Goal: Information Seeking & Learning: Learn about a topic

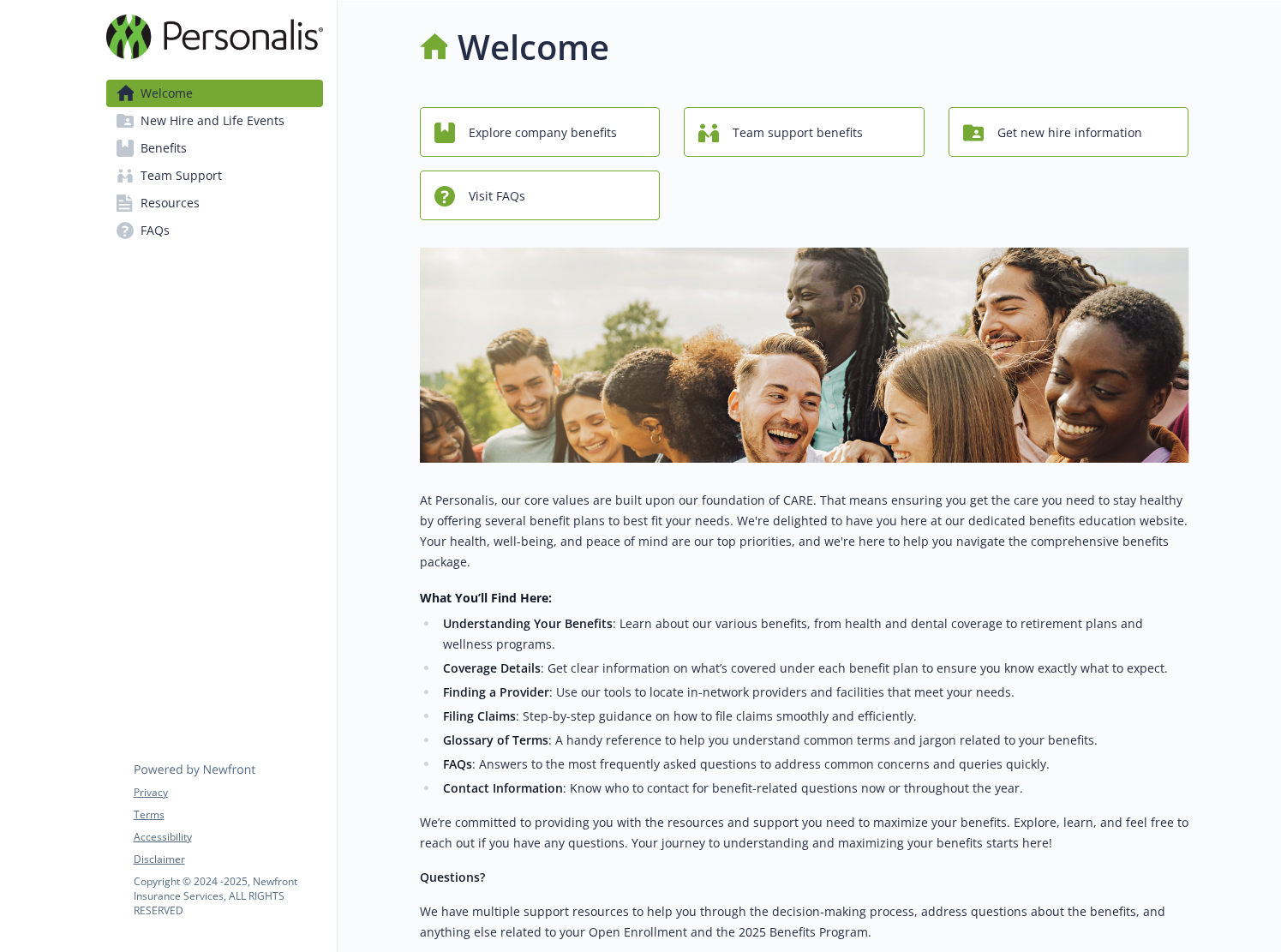
click at [171, 156] on span "Benefits" at bounding box center [163, 148] width 46 height 27
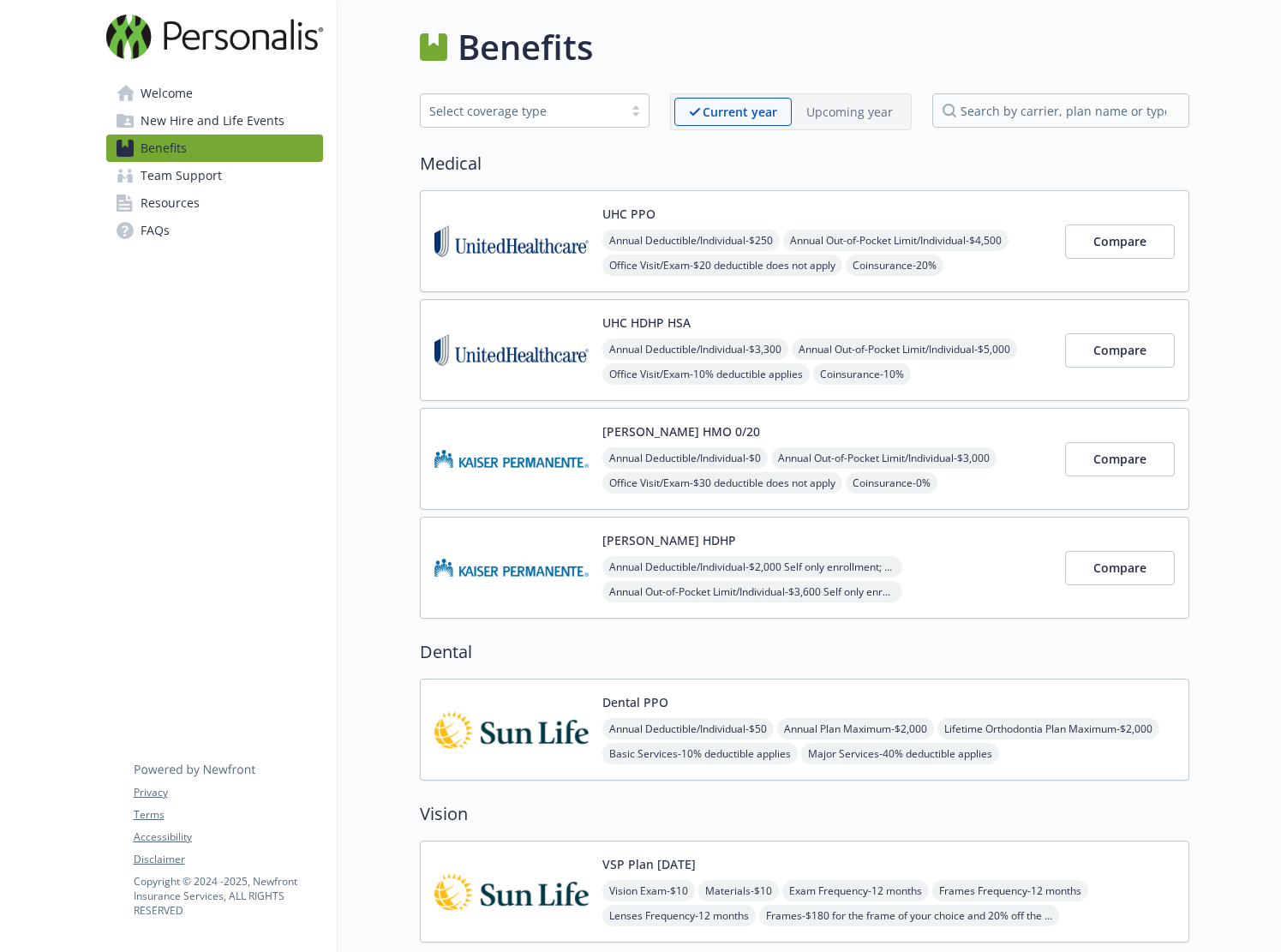
click at [155, 91] on span "Welcome" at bounding box center [166, 93] width 52 height 27
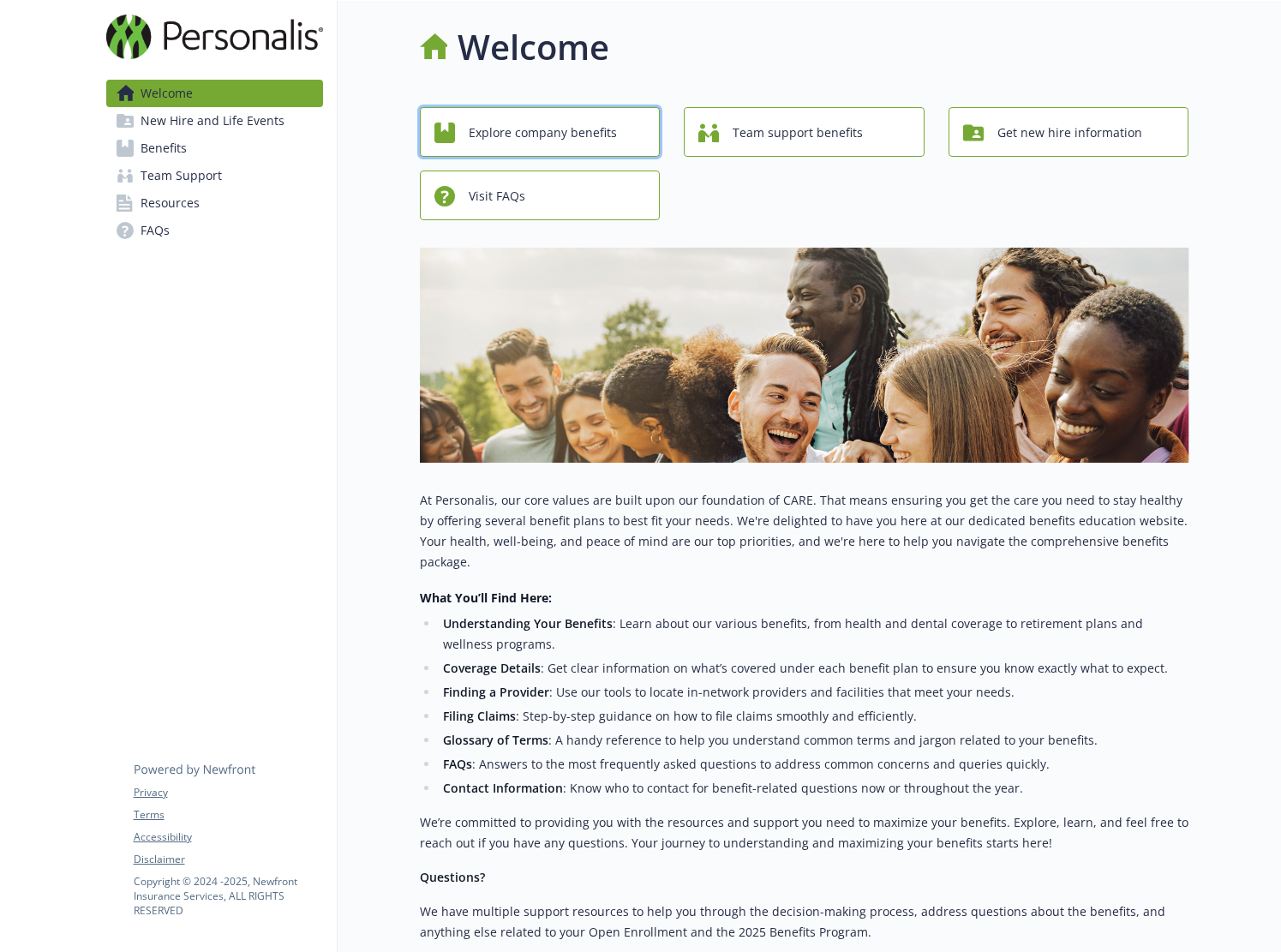
click at [531, 126] on span "Explore company benefits" at bounding box center [543, 133] width 148 height 33
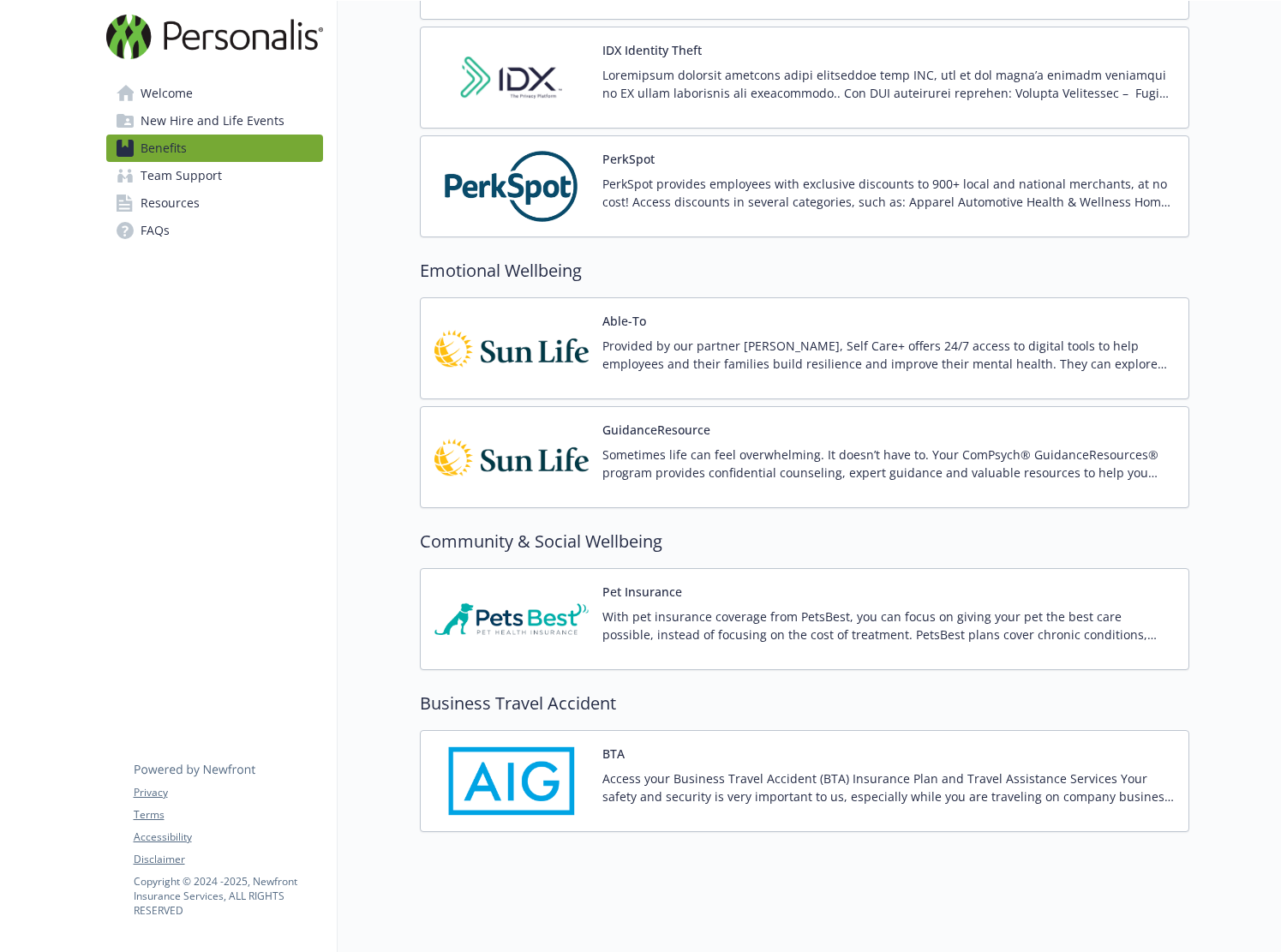
scroll to position [2620, 0]
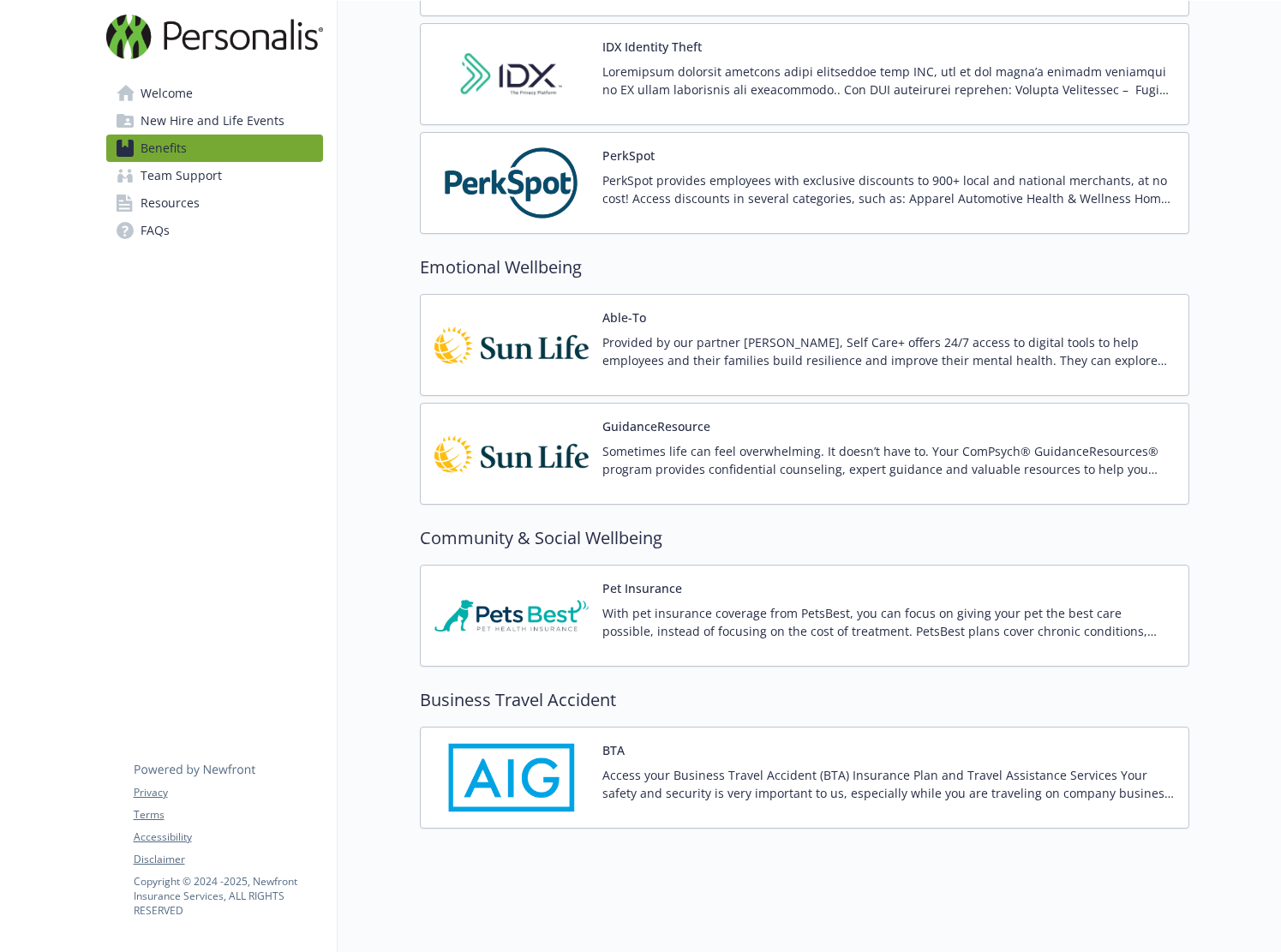
click at [674, 608] on p "With pet insurance coverage from PetsBest, you can focus on giving your pet the…" at bounding box center [888, 622] width 572 height 36
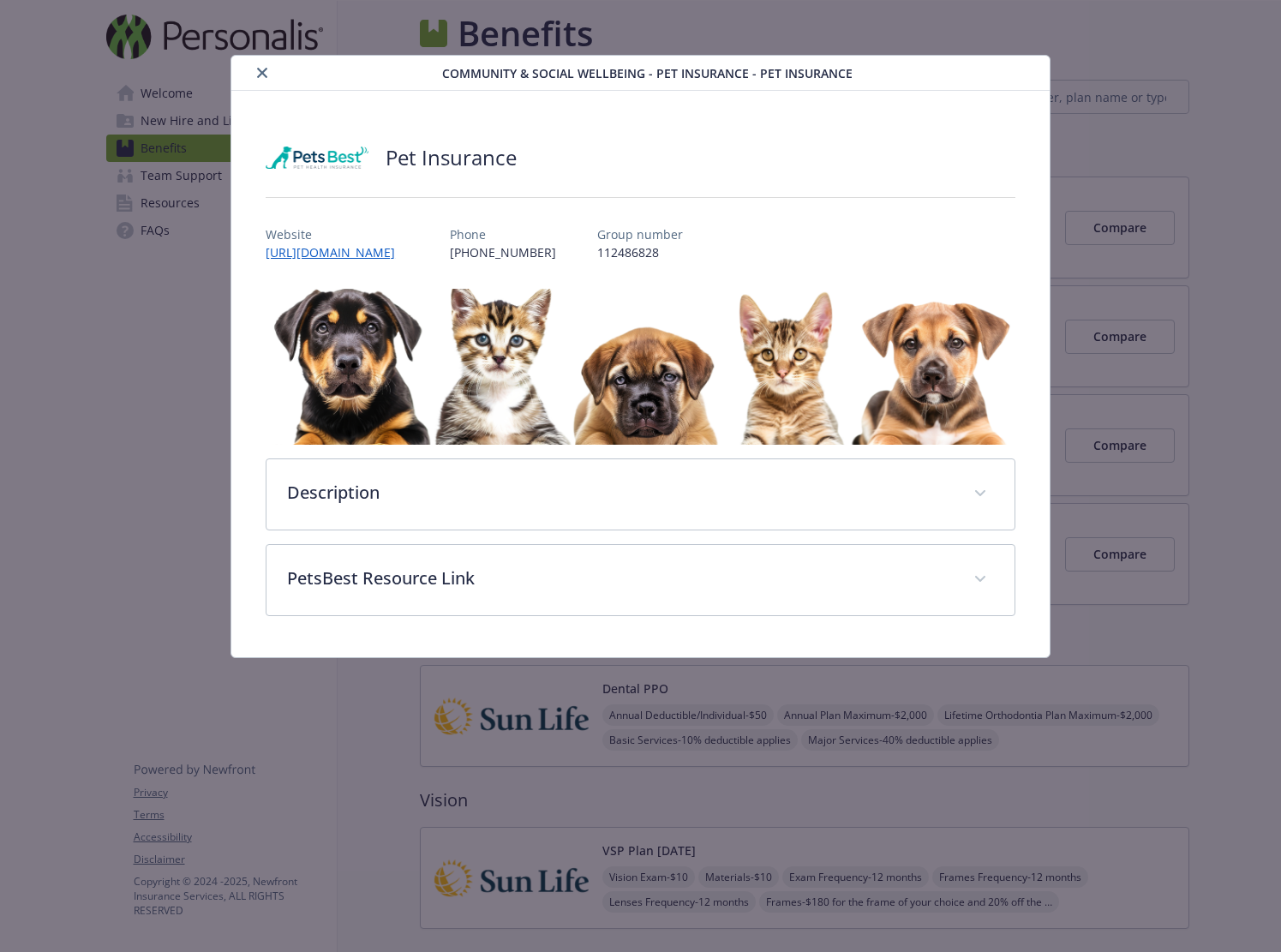
scroll to position [2620, 0]
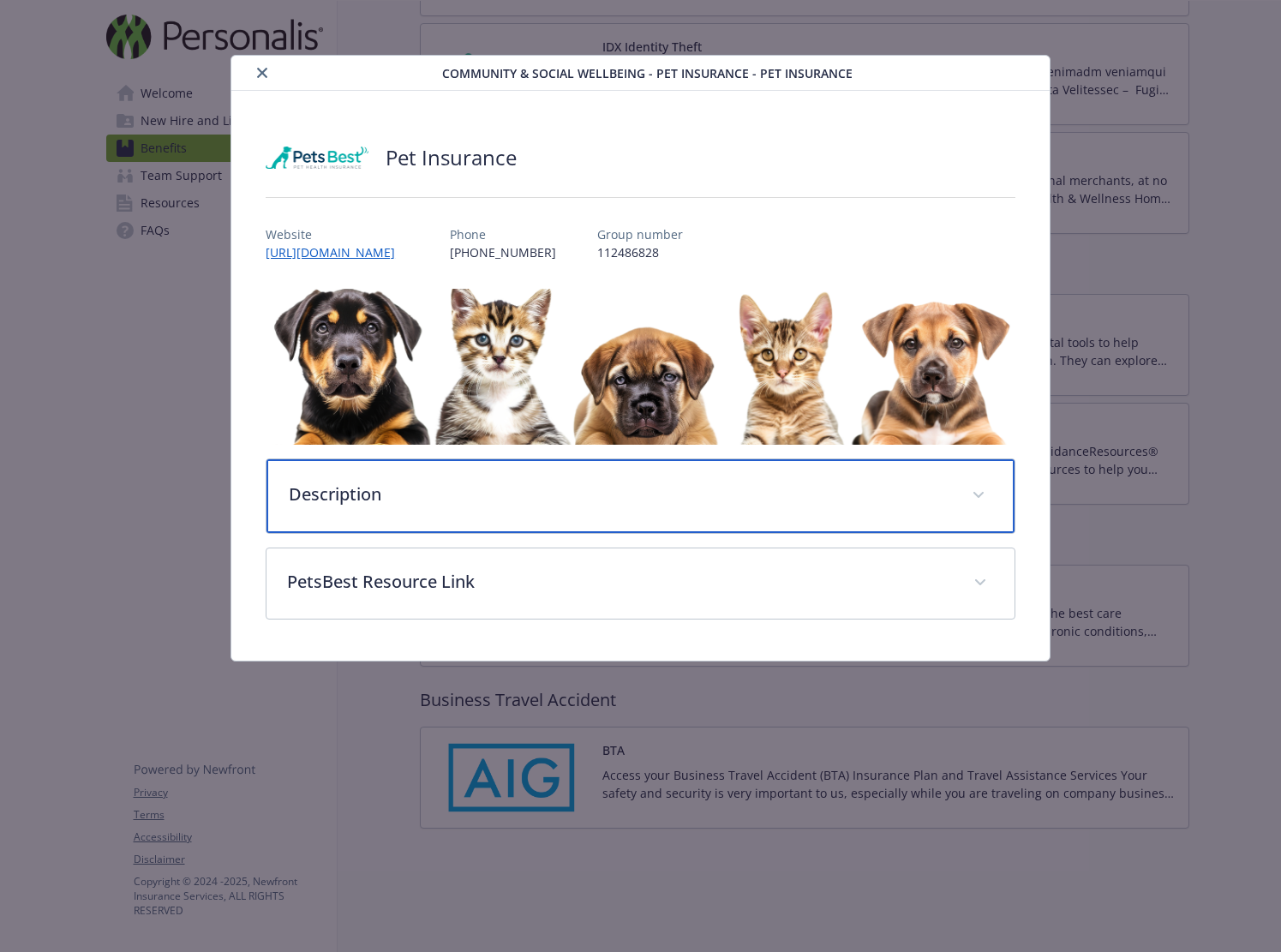
click at [416, 492] on p "Description" at bounding box center [619, 495] width 663 height 25
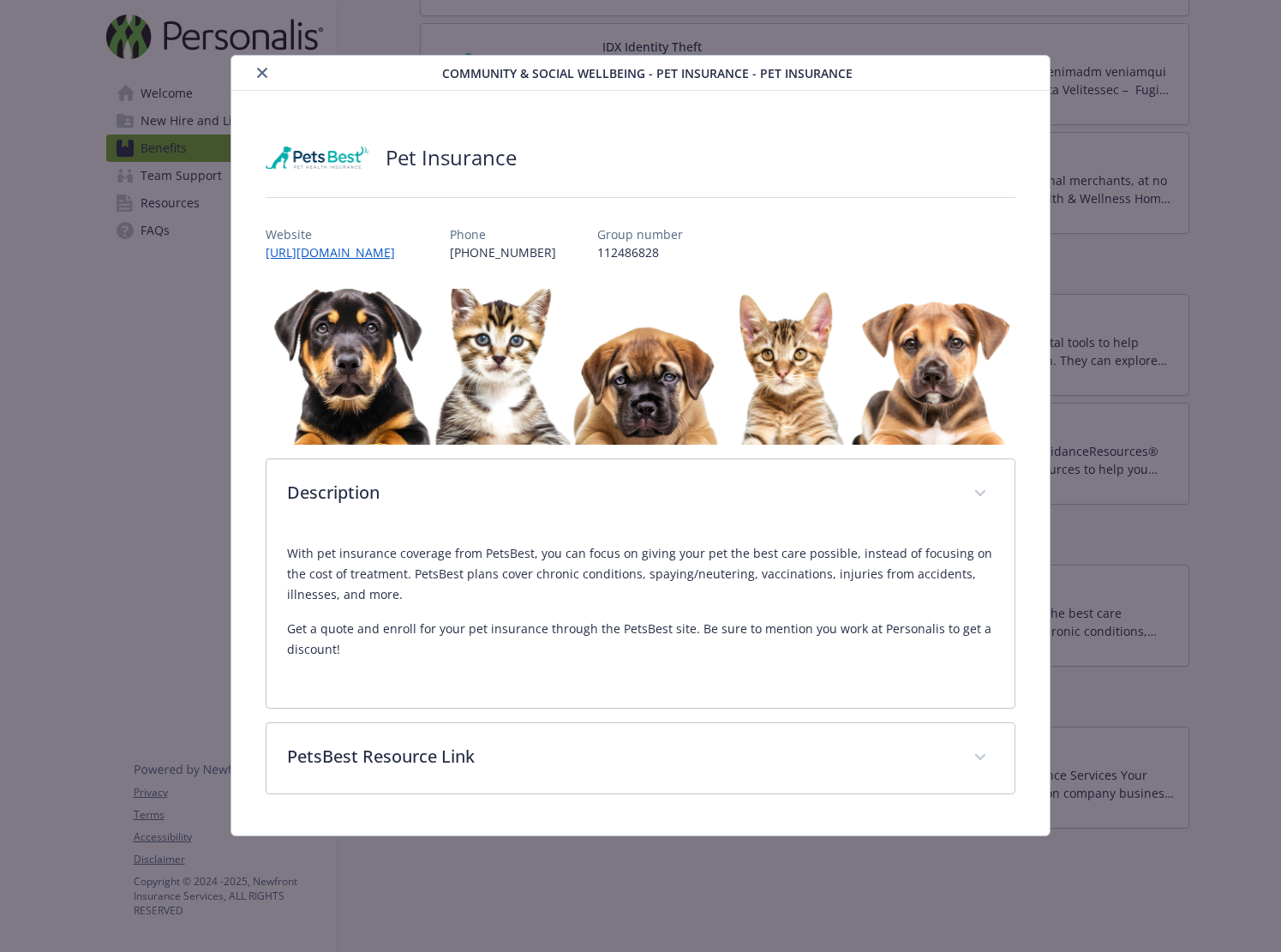
click at [256, 65] on button "close" at bounding box center [262, 72] width 21 height 21
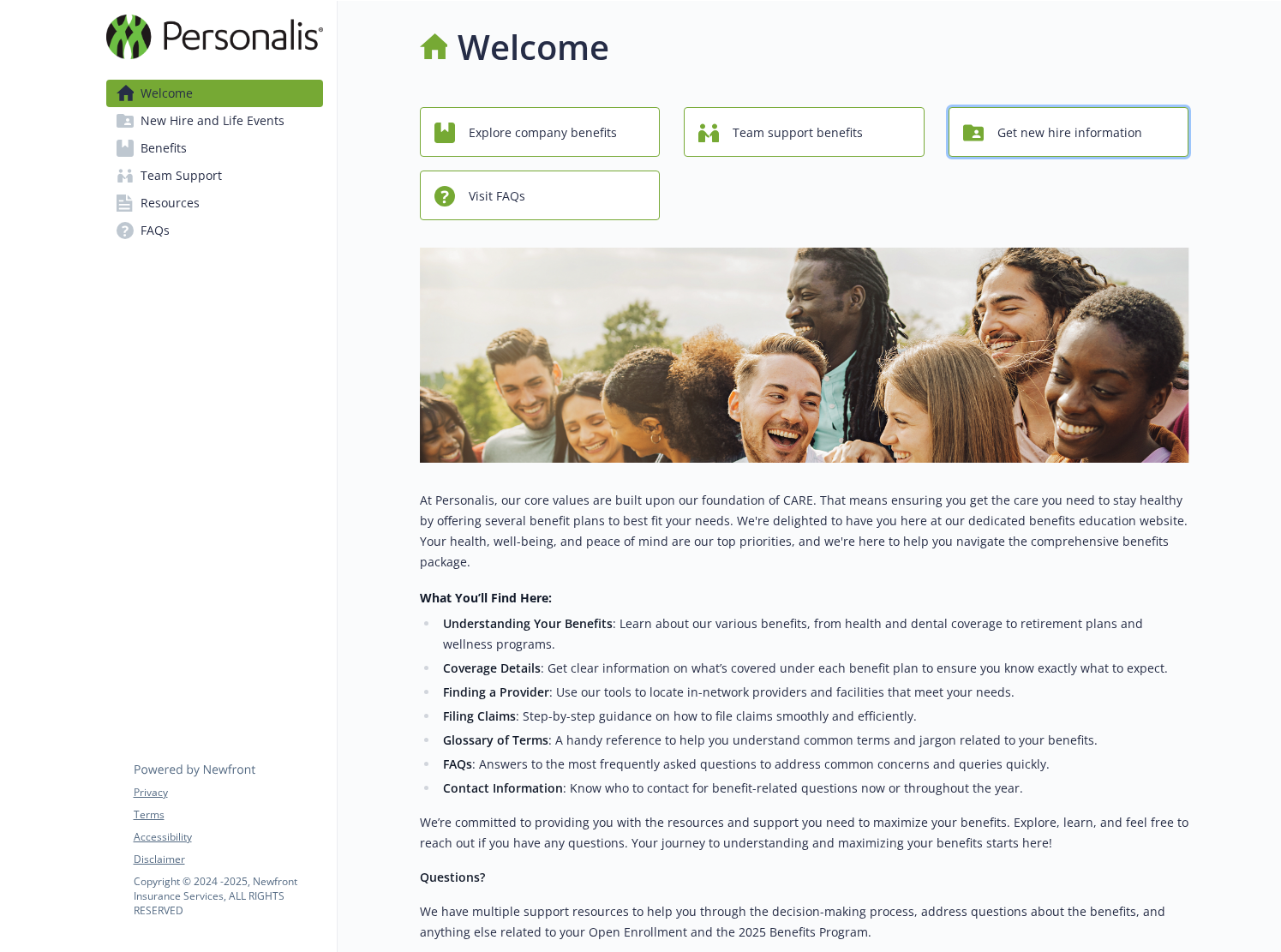
click at [1029, 128] on span "Get new hire information" at bounding box center [1070, 133] width 145 height 33
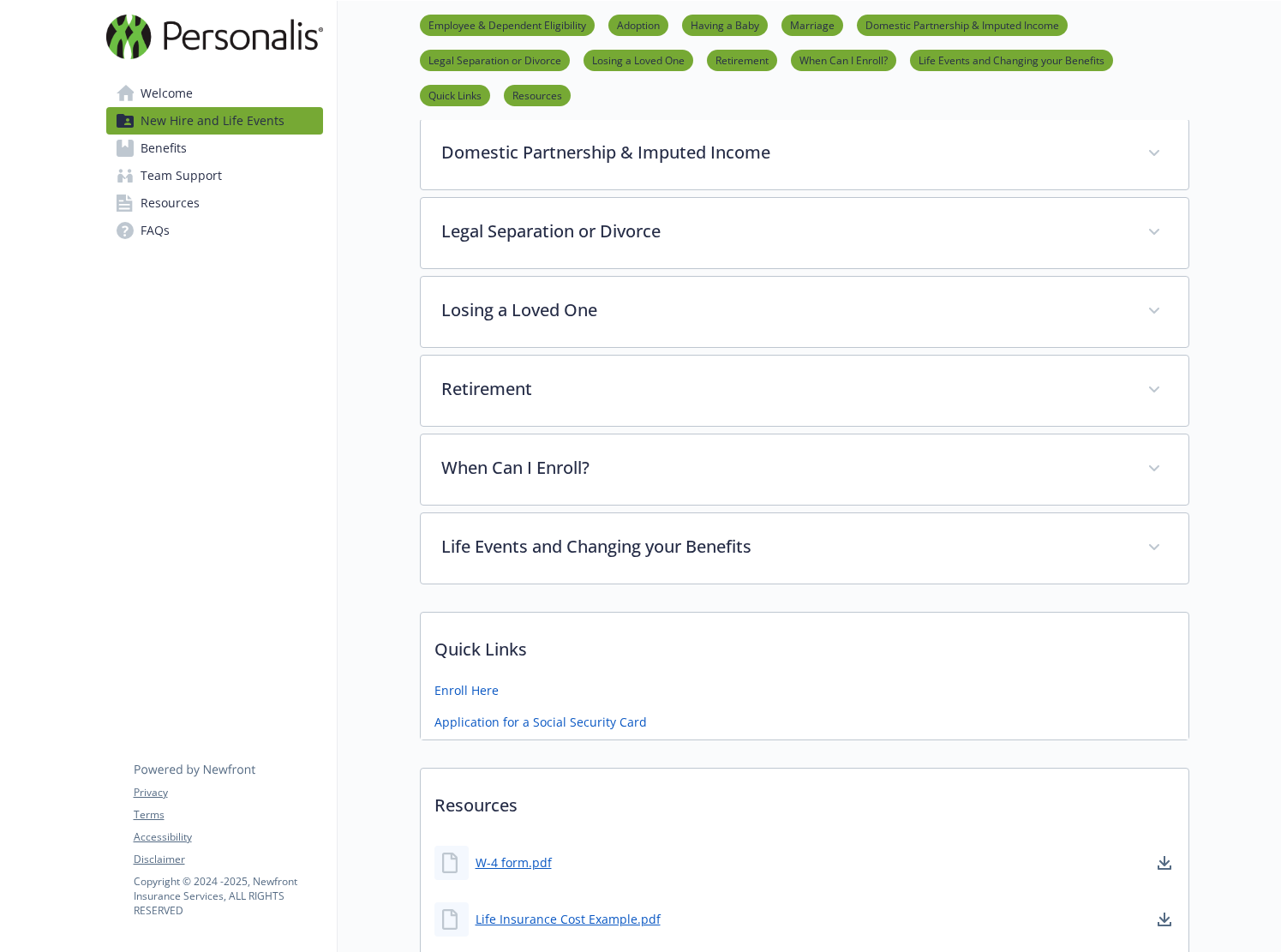
scroll to position [600, 0]
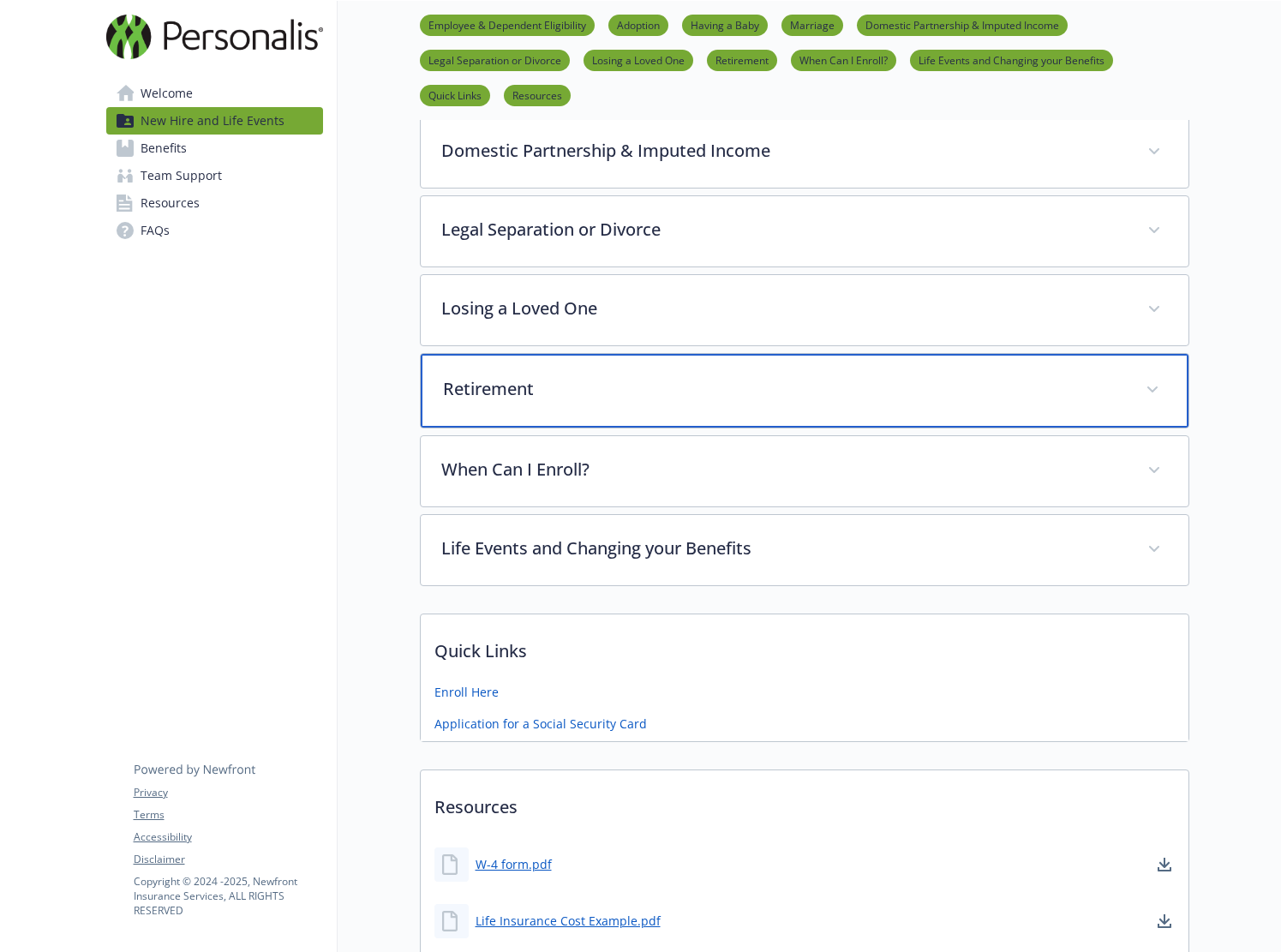
click at [775, 393] on p "Retirement" at bounding box center [784, 389] width 683 height 25
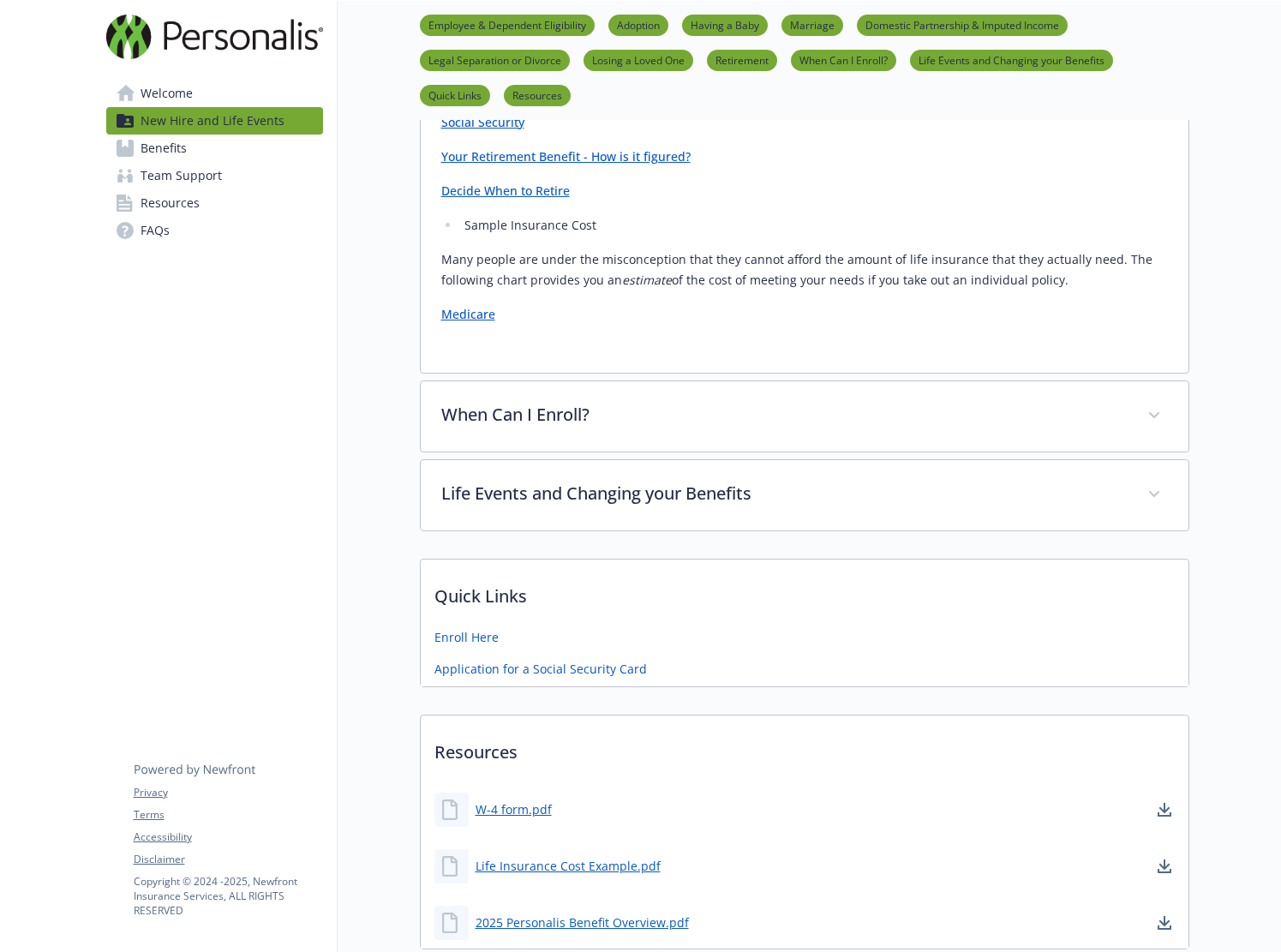
scroll to position [1286, 0]
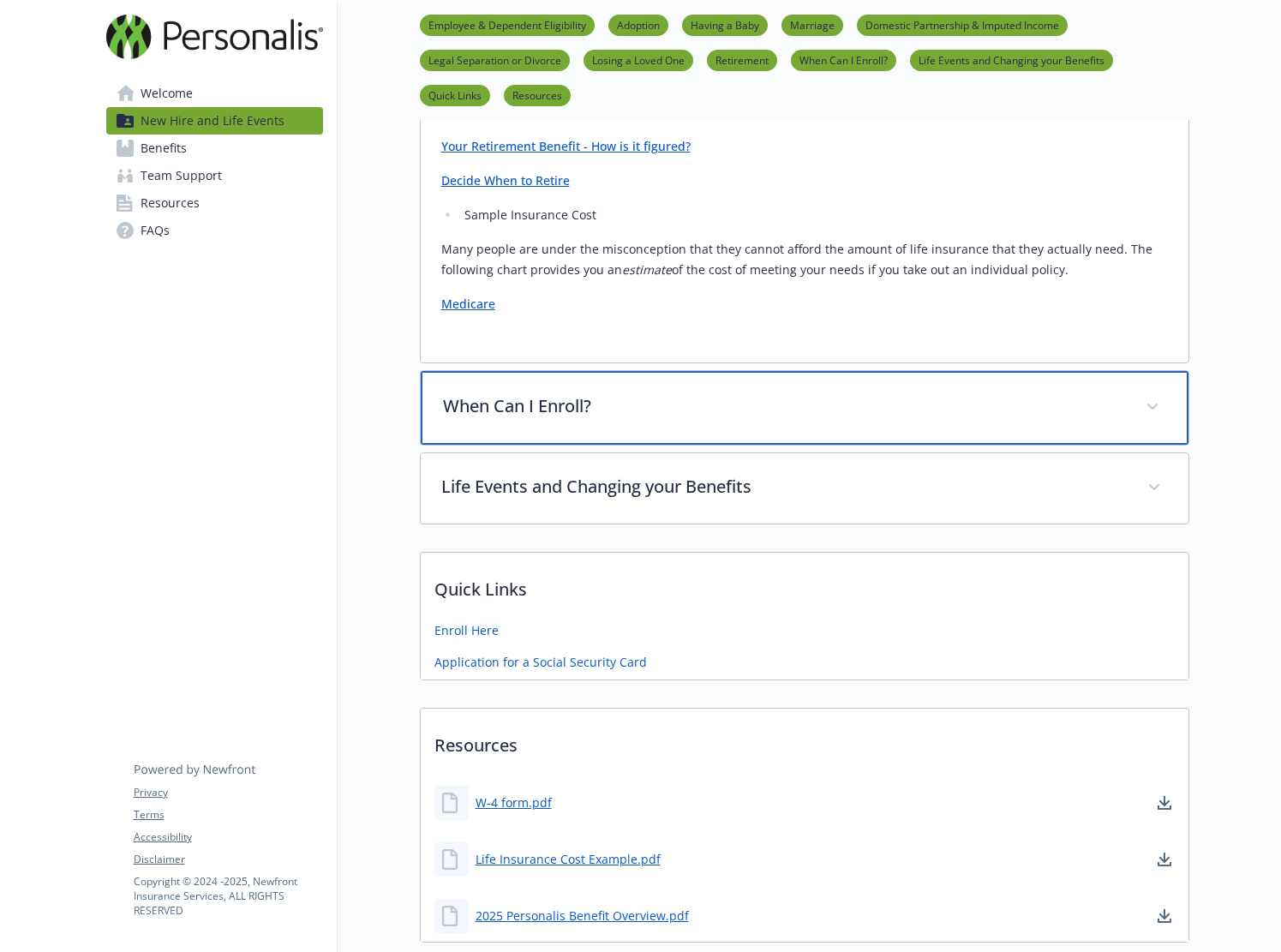
click at [768, 401] on p "When Can I Enroll?" at bounding box center [784, 406] width 683 height 25
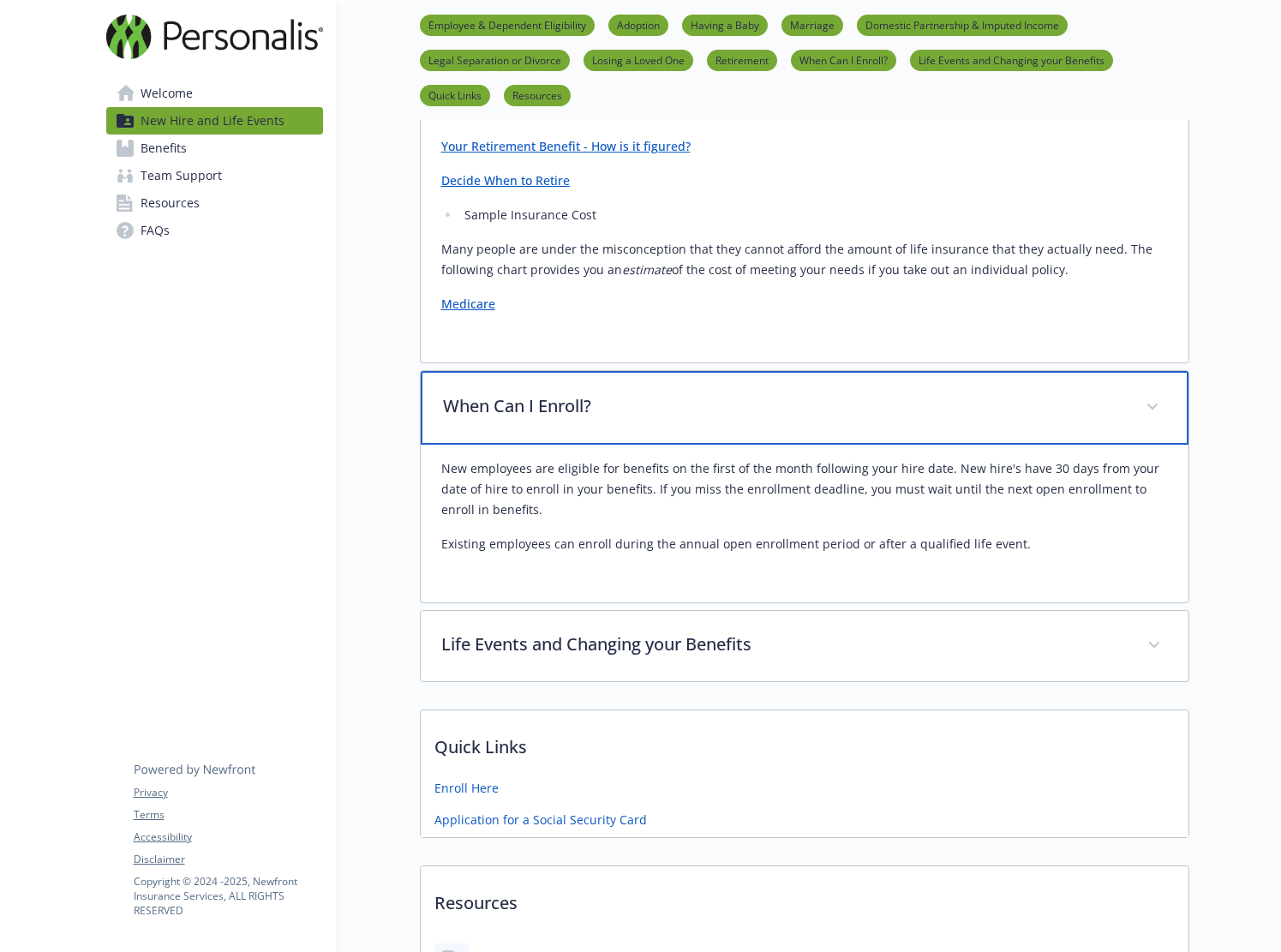
click at [769, 401] on p "When Can I Enroll?" at bounding box center [784, 406] width 683 height 25
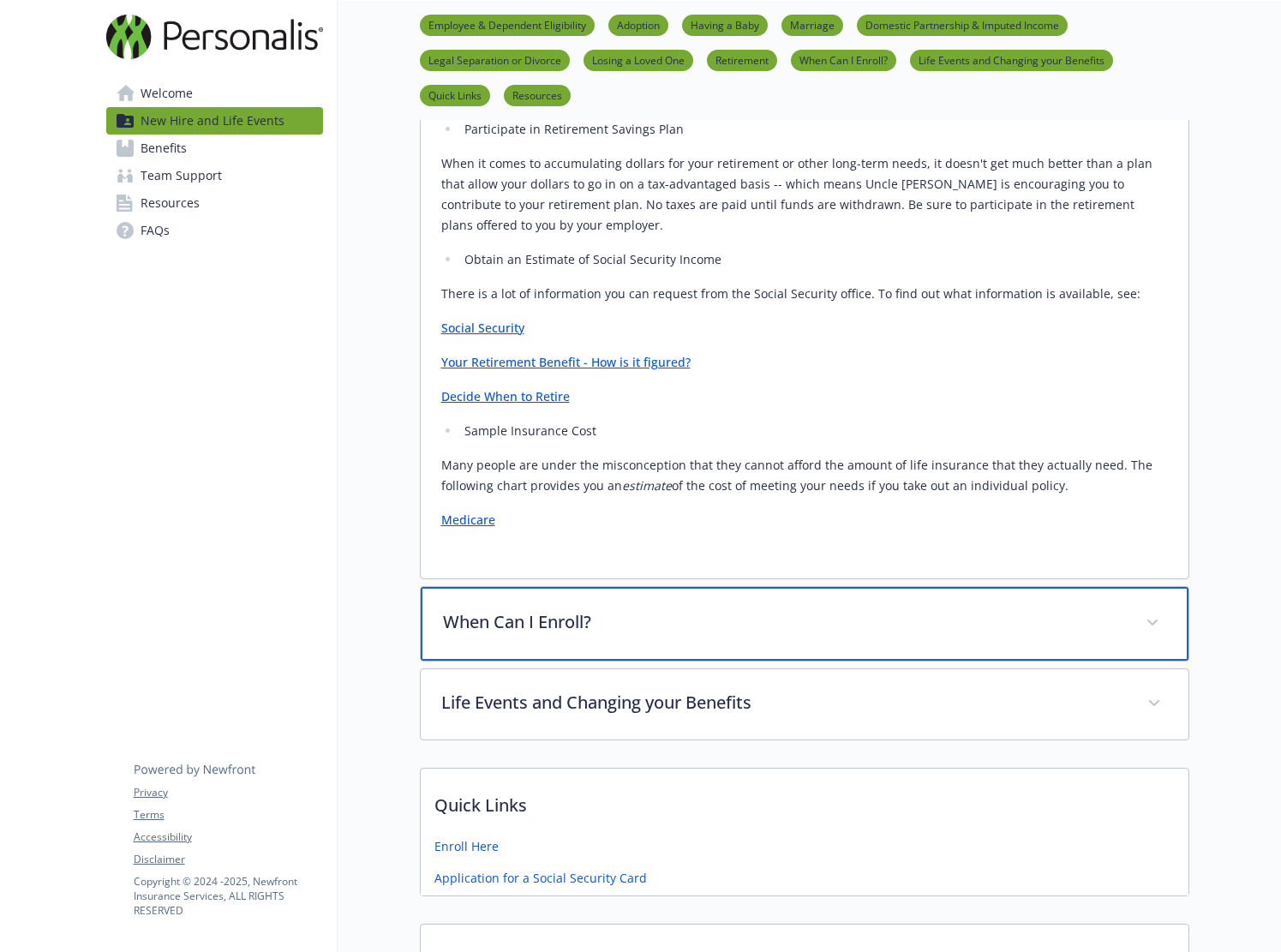
scroll to position [1412, 0]
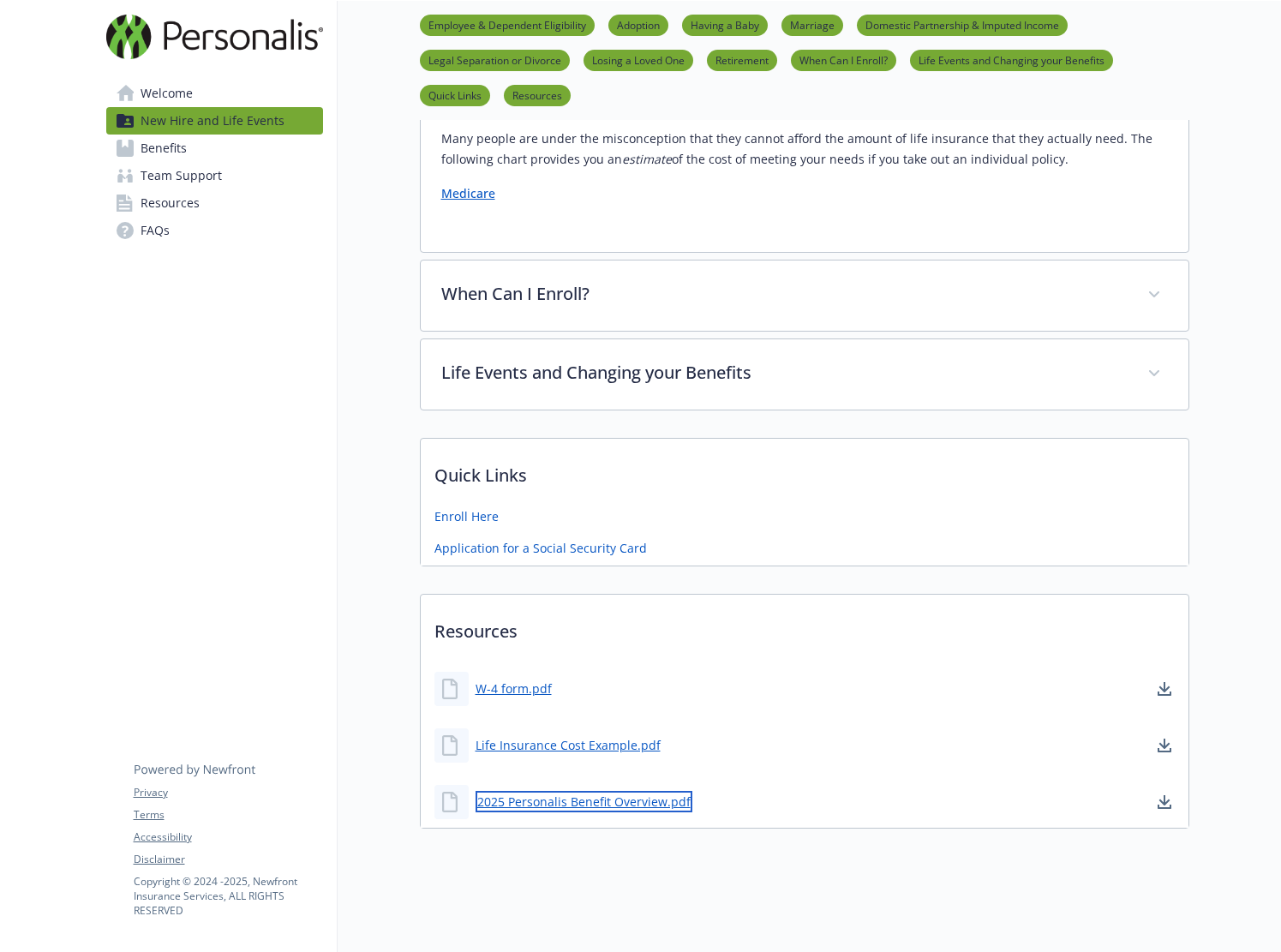
click at [555, 792] on link "2025 Personalis Benefit Overview.pdf" at bounding box center [584, 802] width 217 height 22
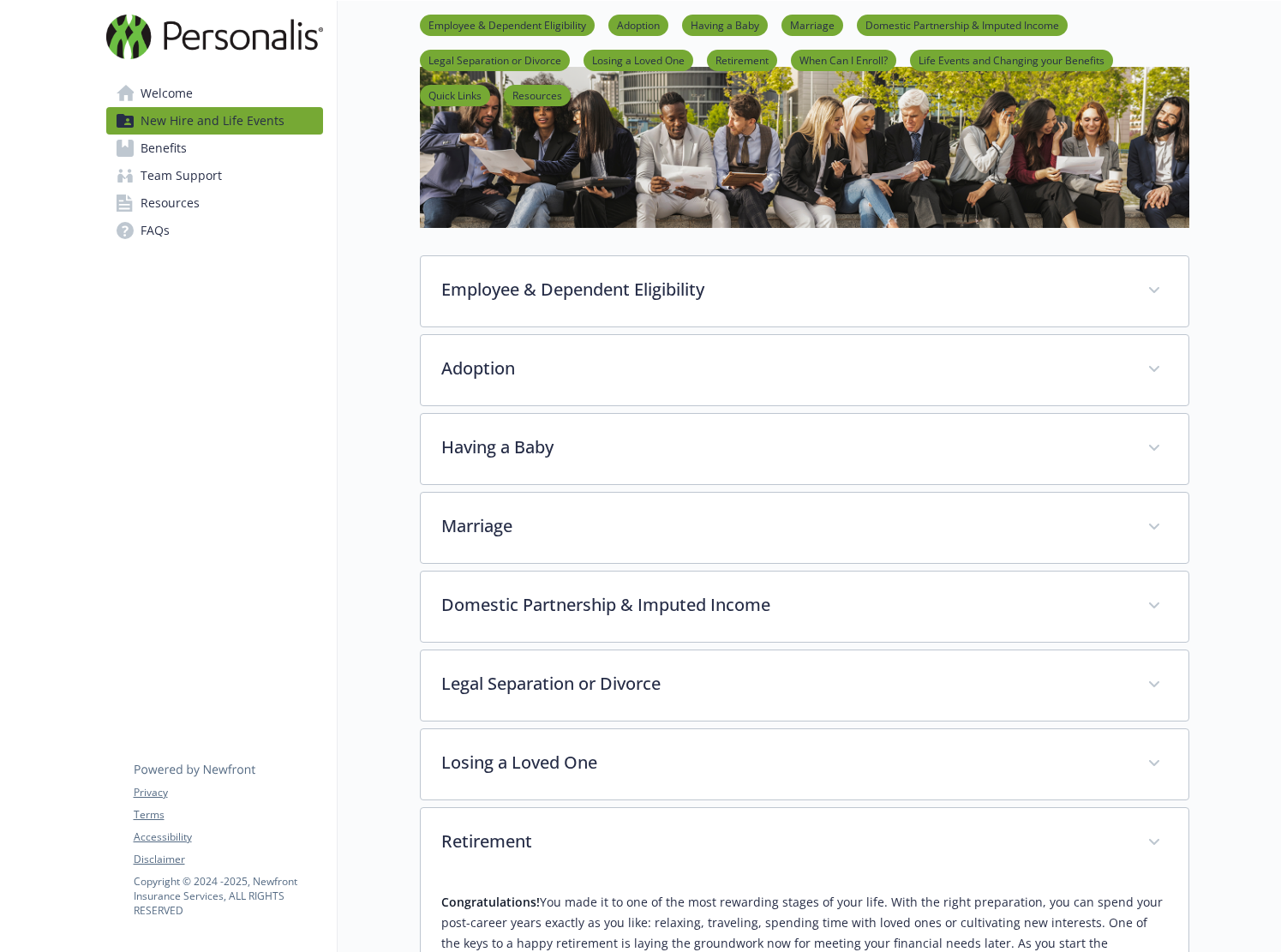
scroll to position [0, 0]
